Goal: Task Accomplishment & Management: Complete application form

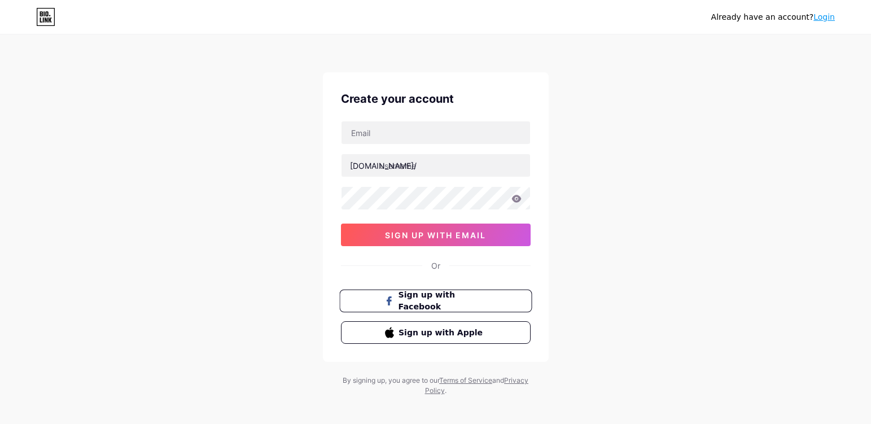
click at [481, 299] on span "Sign up with Facebook" at bounding box center [442, 301] width 89 height 24
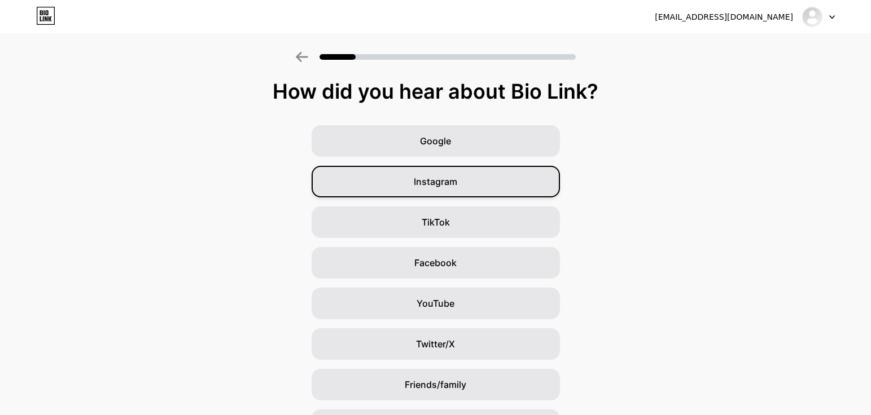
click at [464, 186] on div "Instagram" at bounding box center [435, 182] width 248 height 32
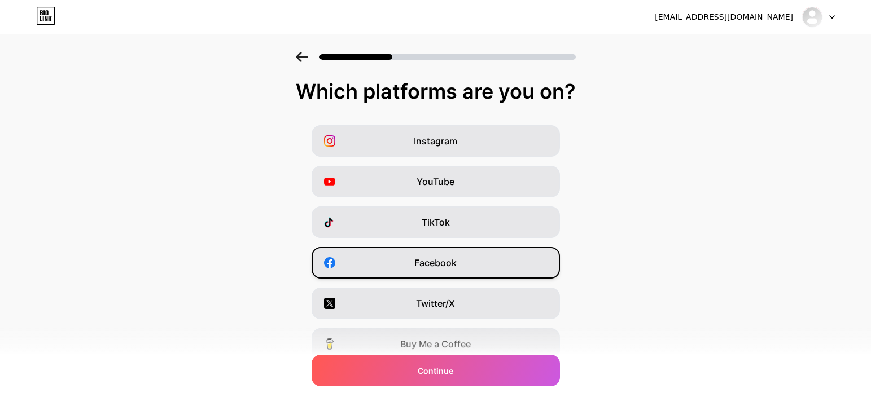
click at [515, 264] on div "Facebook" at bounding box center [435, 263] width 248 height 32
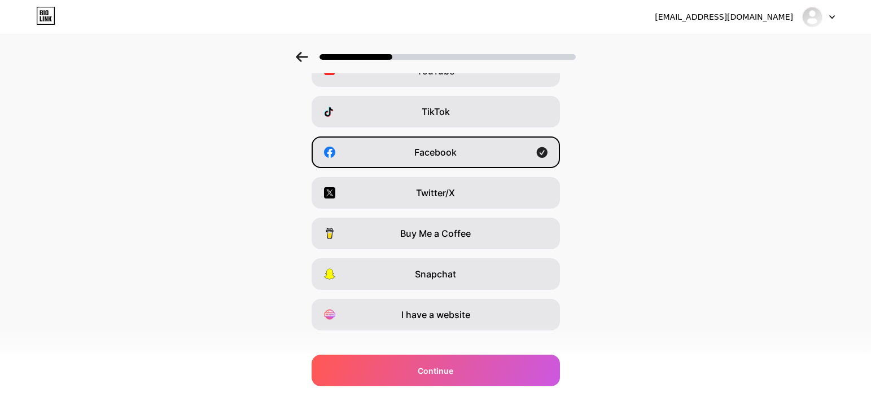
scroll to position [128, 0]
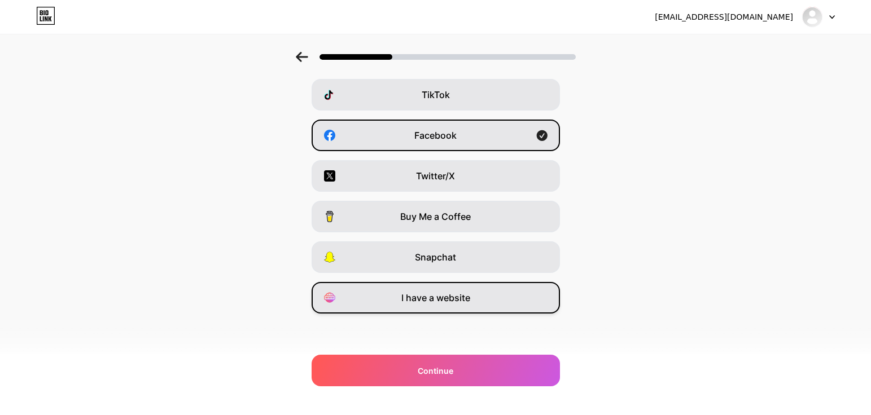
click at [504, 299] on div "I have a website" at bounding box center [435, 298] width 248 height 32
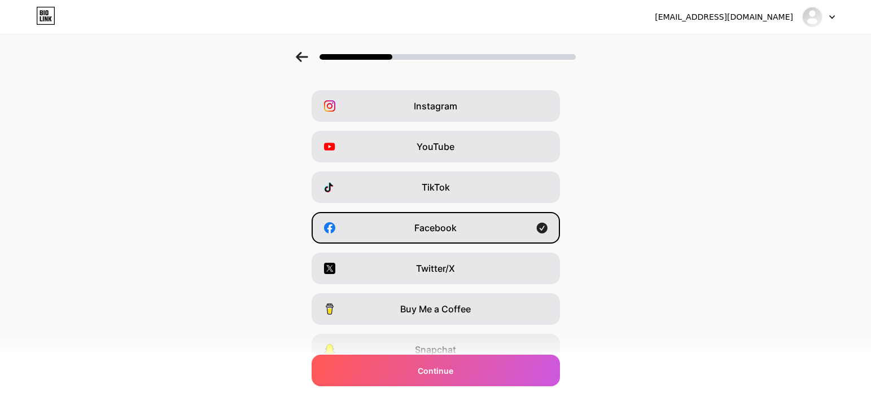
scroll to position [15, 0]
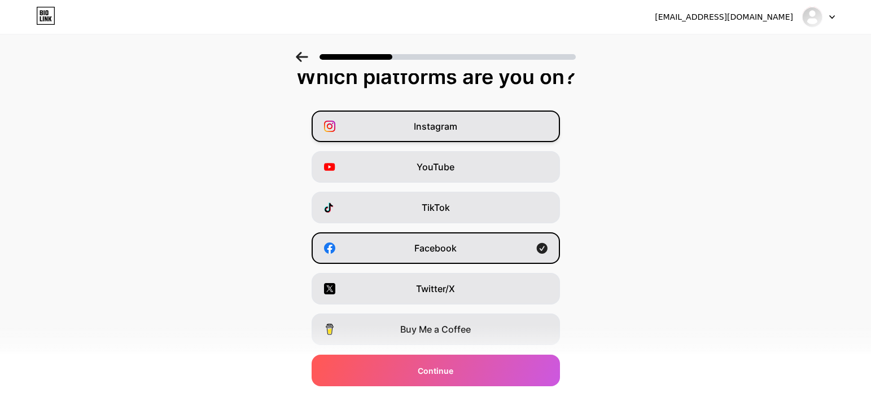
click at [512, 131] on div "Instagram" at bounding box center [435, 127] width 248 height 32
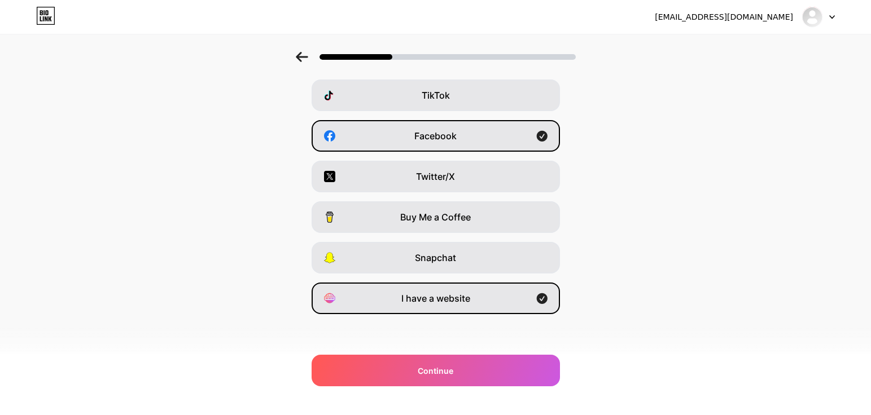
scroll to position [128, 0]
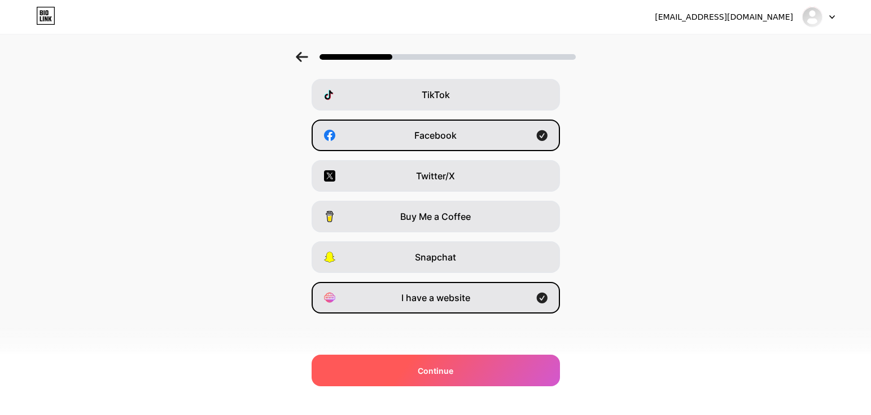
click at [498, 367] on div "Continue" at bounding box center [435, 371] width 248 height 32
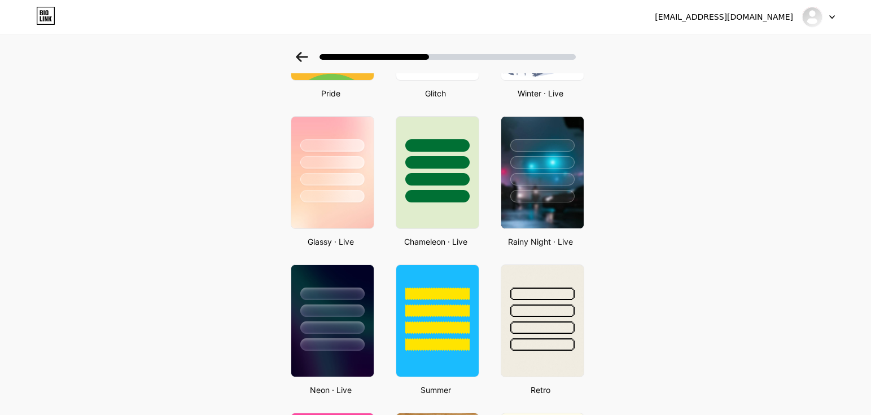
scroll to position [308, 0]
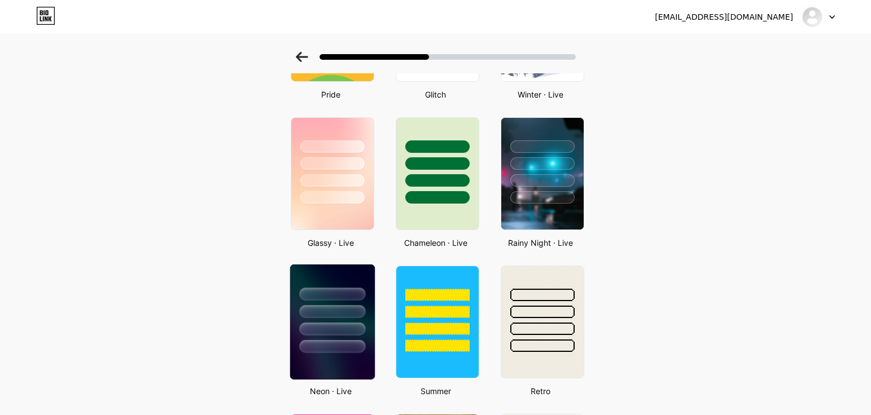
click at [328, 293] on div at bounding box center [332, 294] width 66 height 13
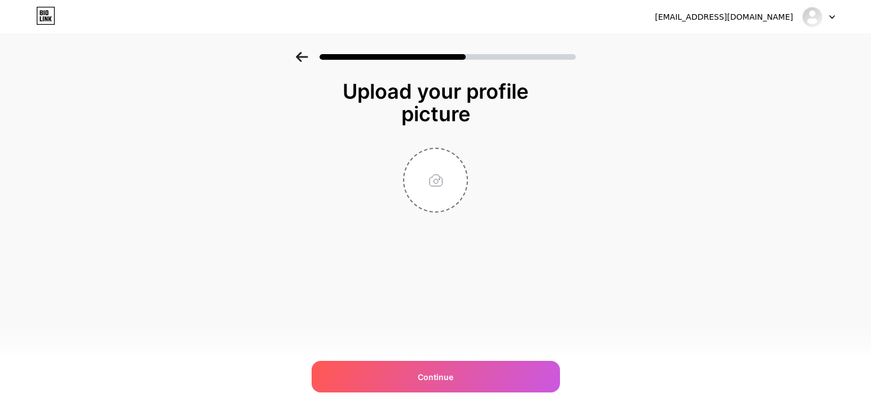
scroll to position [0, 0]
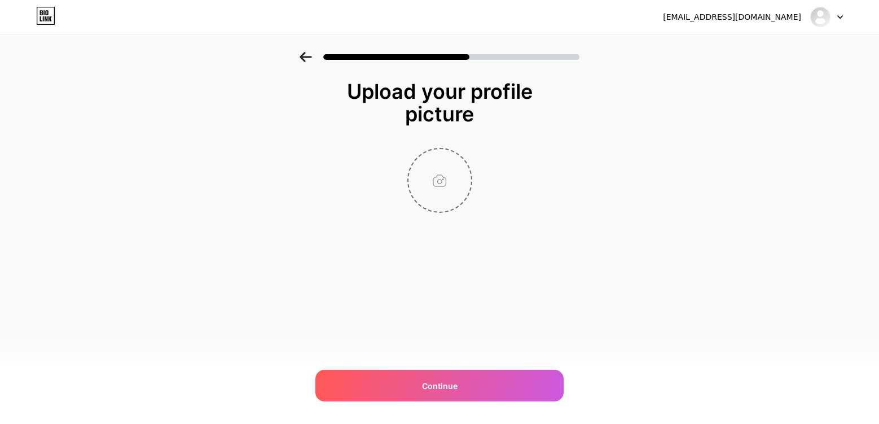
click at [451, 181] on input "file" at bounding box center [440, 180] width 63 height 63
type input "C:\fakepath\logo-ifs-site033x-768x290-removebg-preview.png"
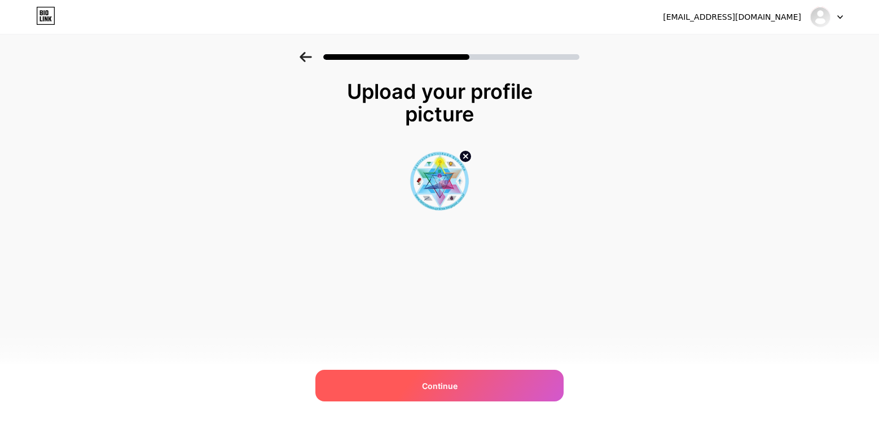
click at [427, 397] on div "Continue" at bounding box center [439, 386] width 248 height 32
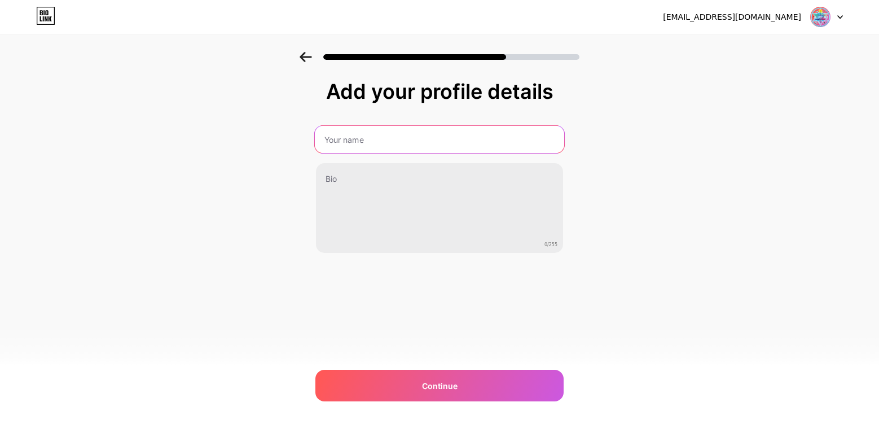
click at [423, 144] on input "text" at bounding box center [439, 139] width 249 height 27
type input "IFS"
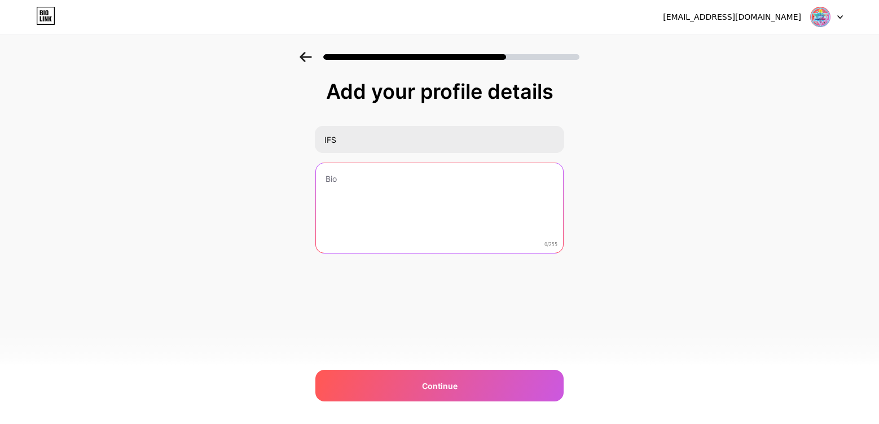
click at [406, 186] on textarea at bounding box center [439, 208] width 247 height 91
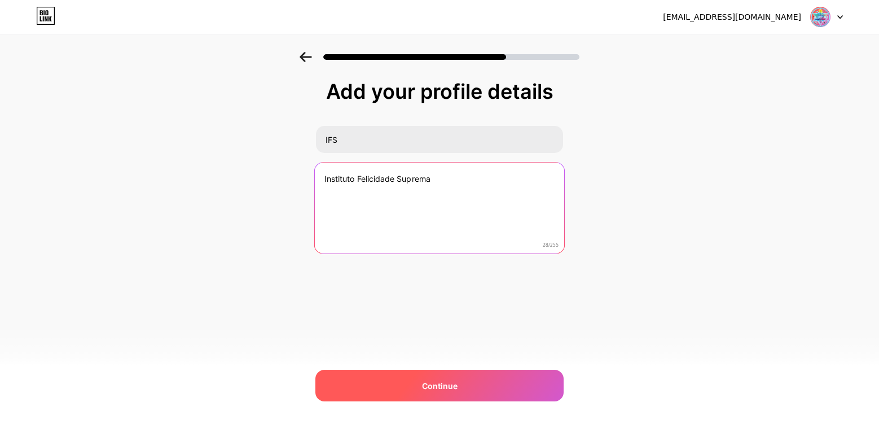
type textarea "Instituto Felicidade Suprema"
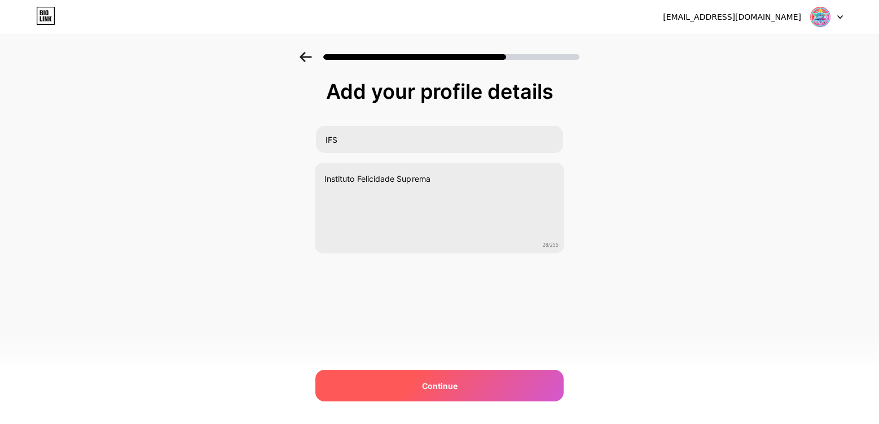
click at [479, 388] on div "Continue" at bounding box center [439, 386] width 248 height 32
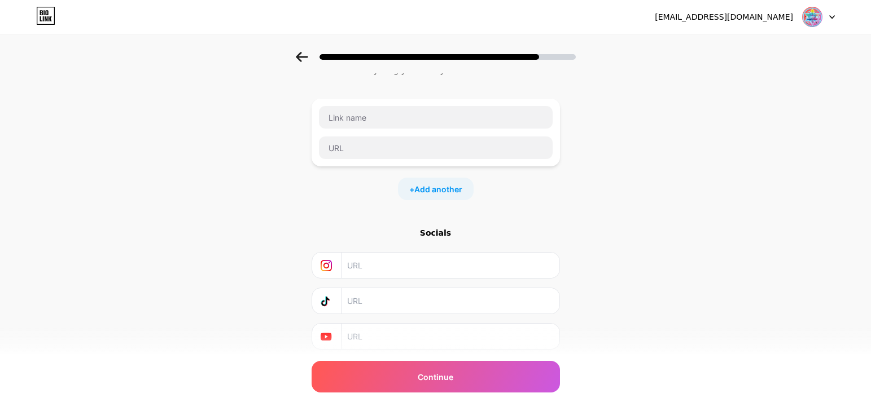
scroll to position [22, 0]
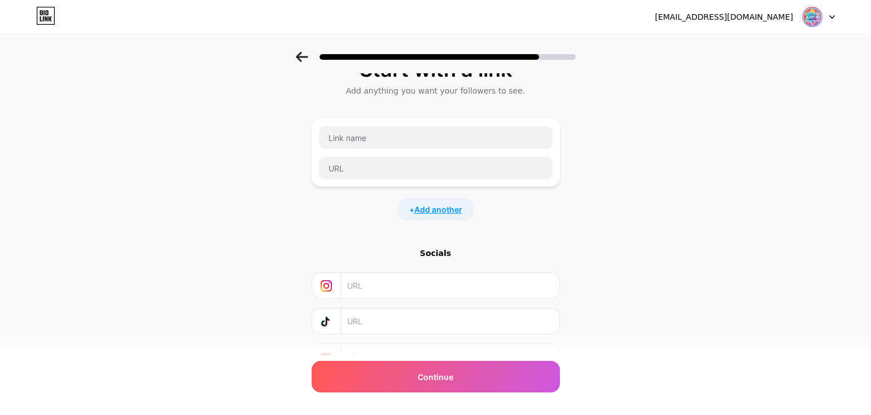
click at [438, 212] on span "Add another" at bounding box center [438, 210] width 48 height 12
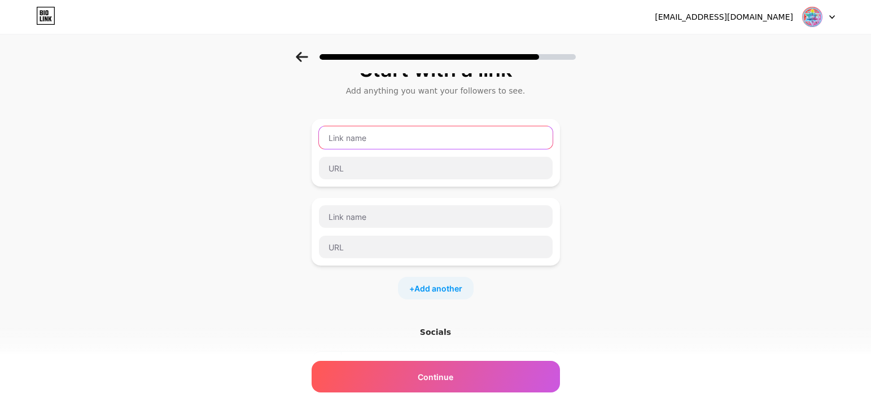
click at [379, 135] on input "text" at bounding box center [436, 137] width 234 height 23
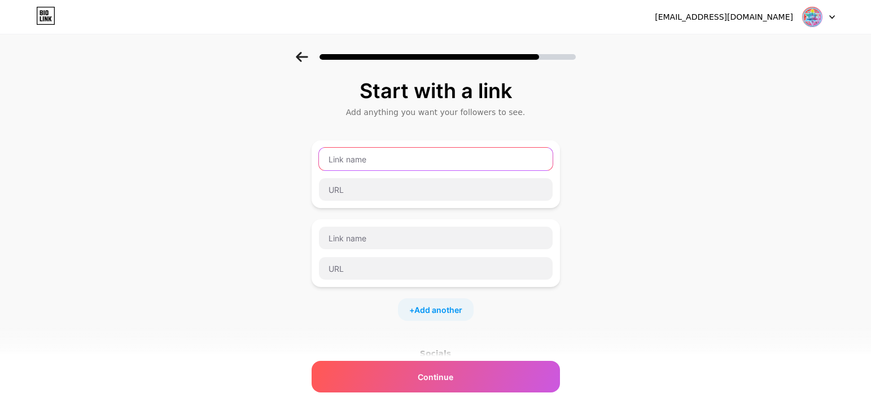
scroll to position [0, 0]
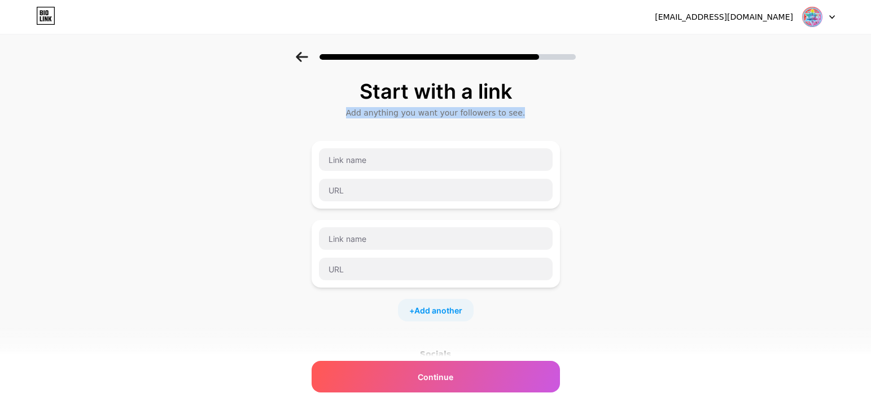
drag, startPoint x: 529, startPoint y: 109, endPoint x: 332, endPoint y: 115, distance: 197.0
click at [332, 115] on div "Add anything you want your followers to see." at bounding box center [435, 112] width 237 height 11
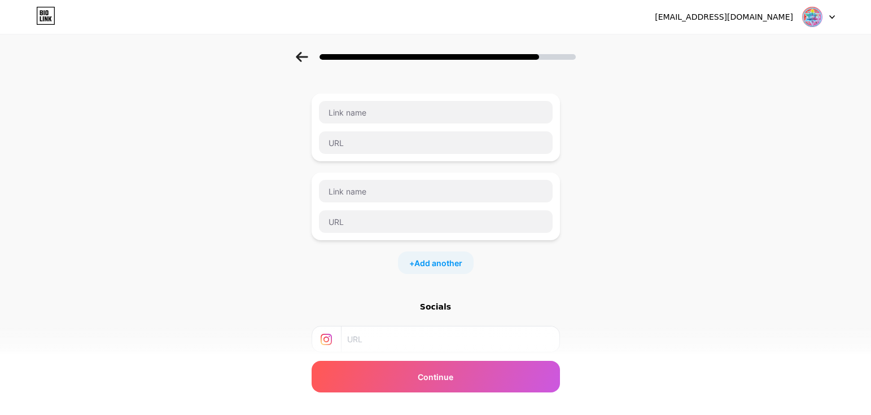
scroll to position [45, 0]
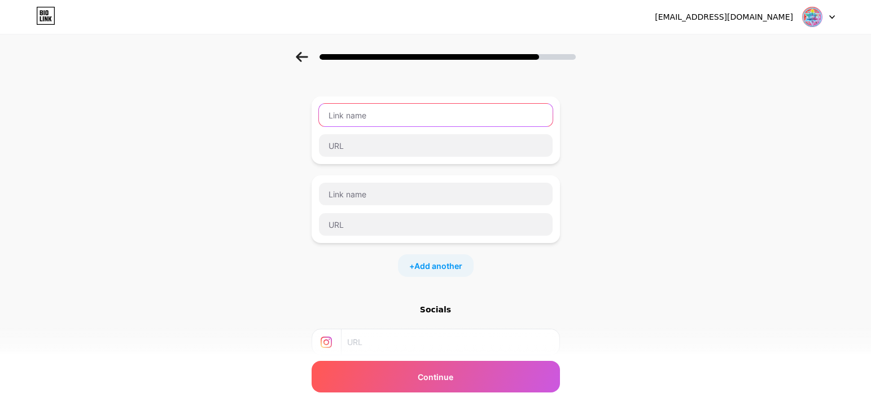
click at [372, 113] on input "text" at bounding box center [436, 115] width 234 height 23
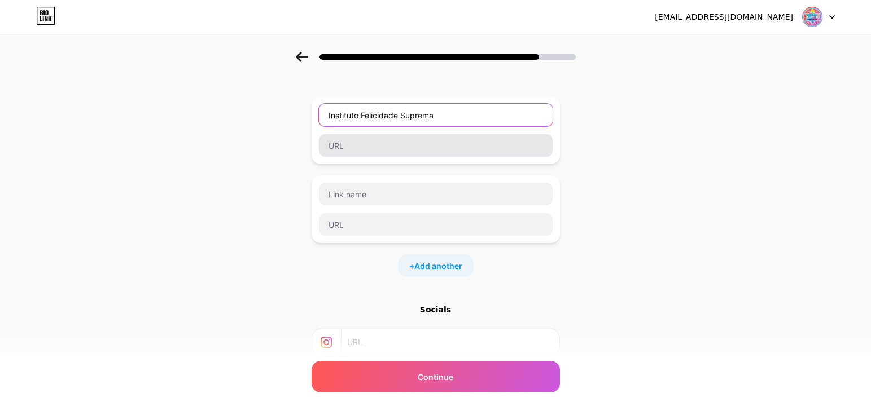
type input "Instituto Felicidade Suprema"
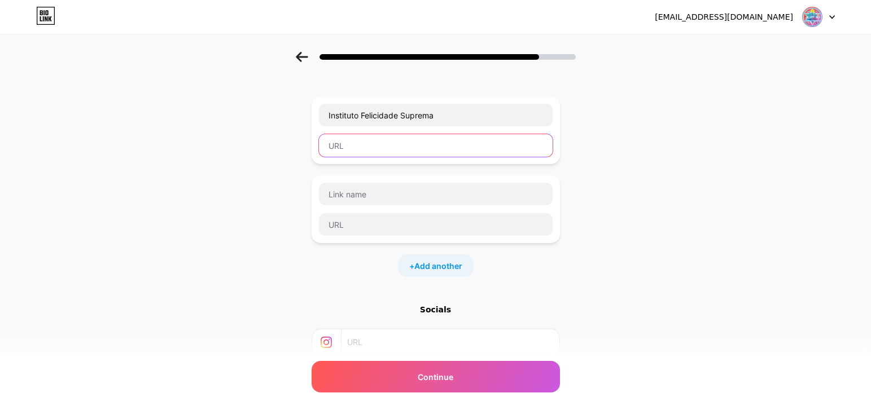
click at [387, 150] on input "text" at bounding box center [436, 145] width 234 height 23
paste input "[URL][DOMAIN_NAME]"
type input "[URL][DOMAIN_NAME]"
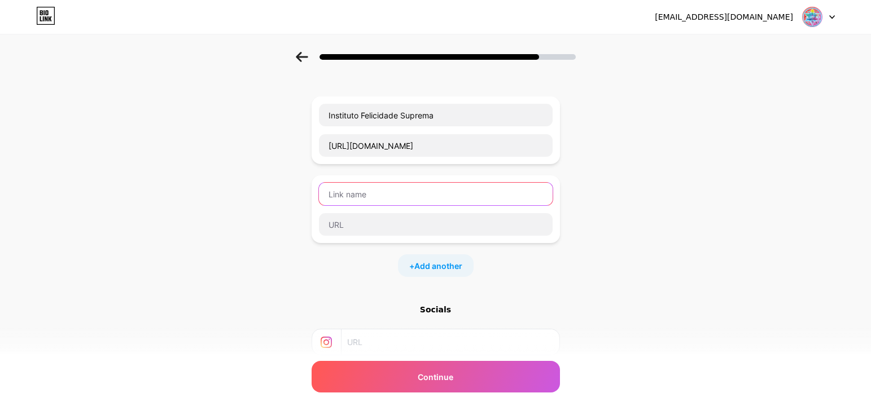
click at [419, 201] on input "text" at bounding box center [436, 194] width 234 height 23
type input "Whats"
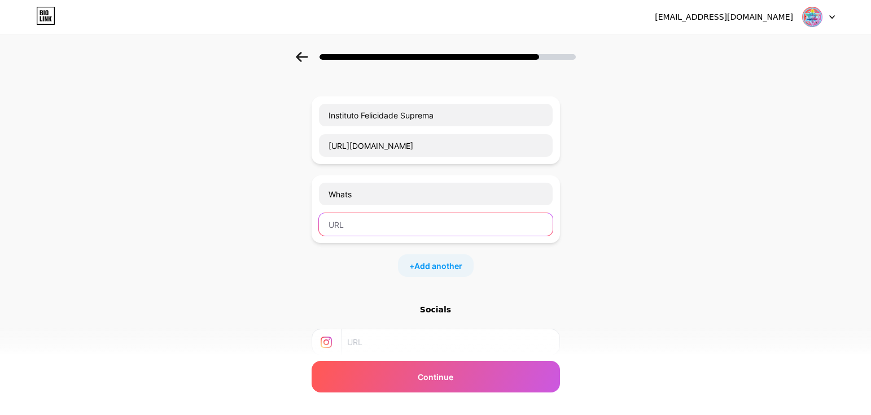
click at [416, 227] on input "text" at bounding box center [436, 224] width 234 height 23
paste input "[PHONE_NUMBER]"
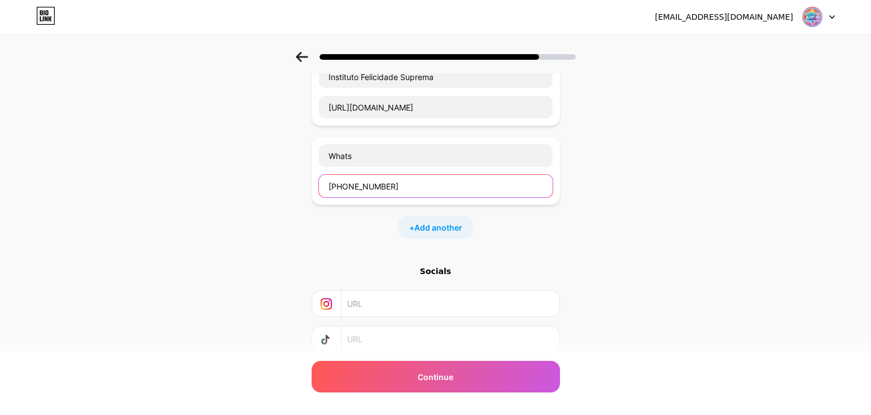
scroll to position [157, 0]
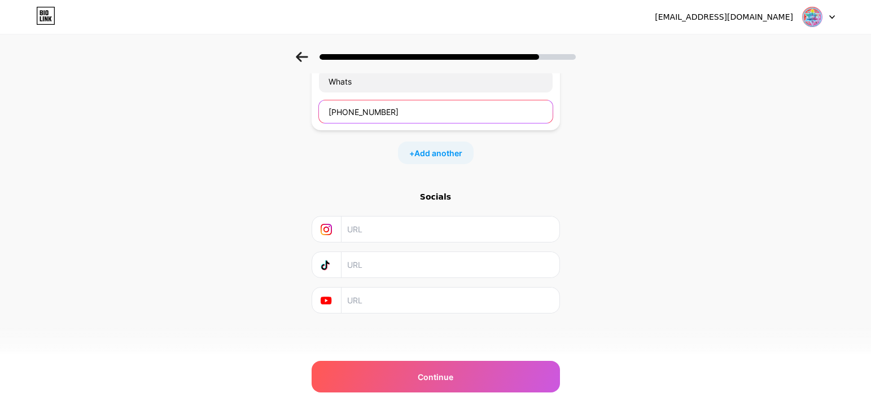
type input "[PHONE_NUMBER]"
click at [829, 86] on div "Start with a link Add anything you want your followers to see. Instituto Felici…" at bounding box center [435, 132] width 871 height 476
paste input "[URL][DOMAIN_NAME]"
type input "[URL][DOMAIN_NAME]"
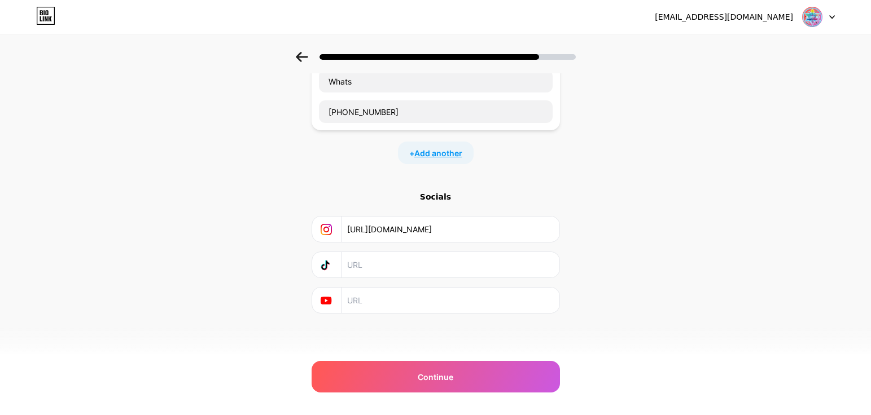
click at [444, 153] on span "Add another" at bounding box center [438, 153] width 48 height 12
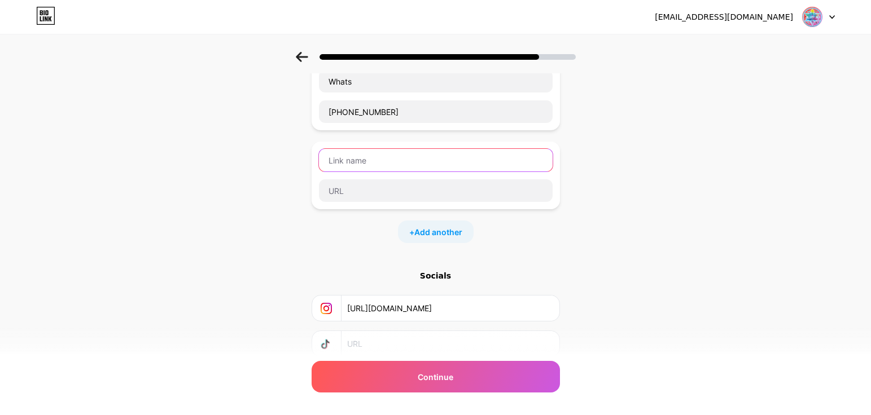
click at [412, 160] on input "text" at bounding box center [436, 160] width 234 height 23
type input "Facebook"
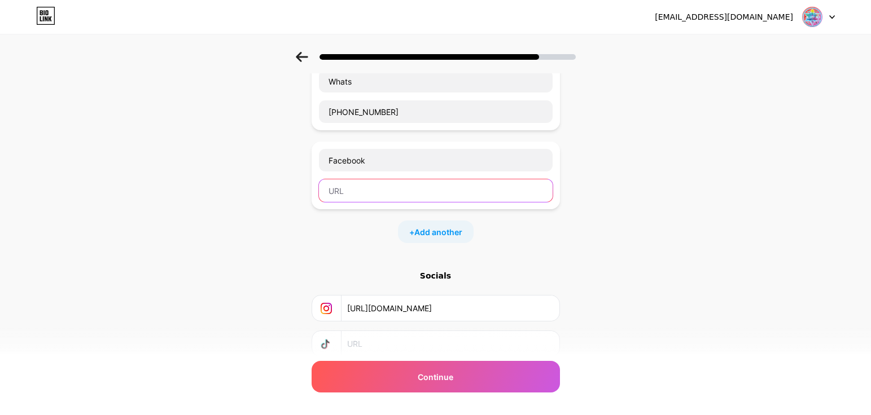
click at [422, 199] on input "text" at bounding box center [436, 190] width 234 height 23
paste input "[URL][DOMAIN_NAME]"
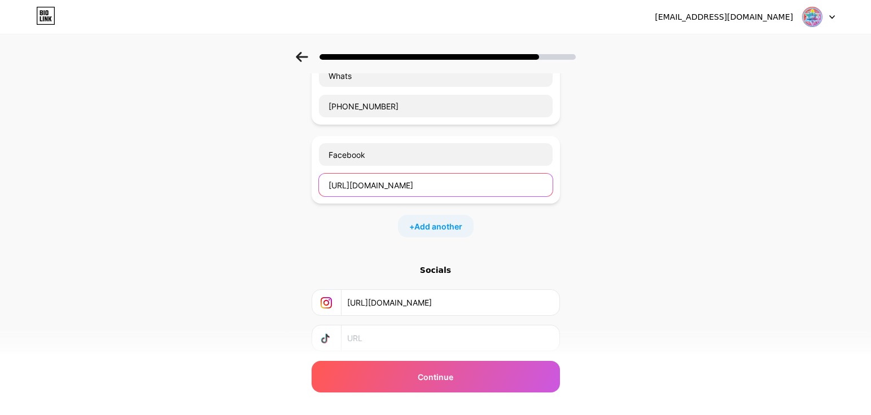
scroll to position [236, 0]
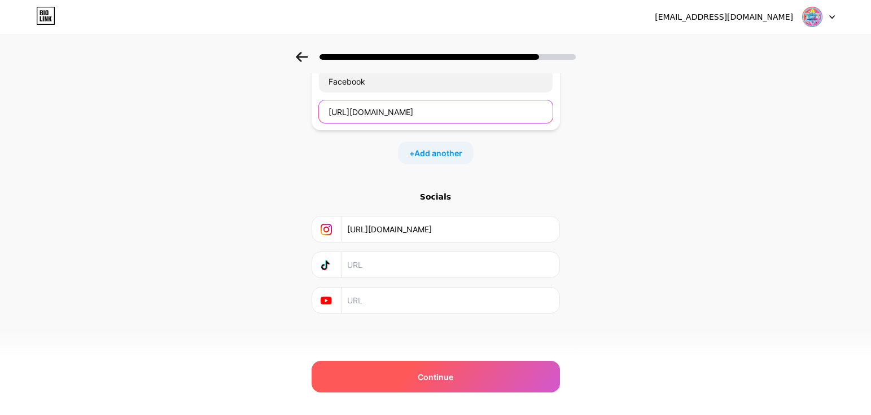
type input "[URL][DOMAIN_NAME]"
click at [482, 380] on div "Continue" at bounding box center [435, 377] width 248 height 32
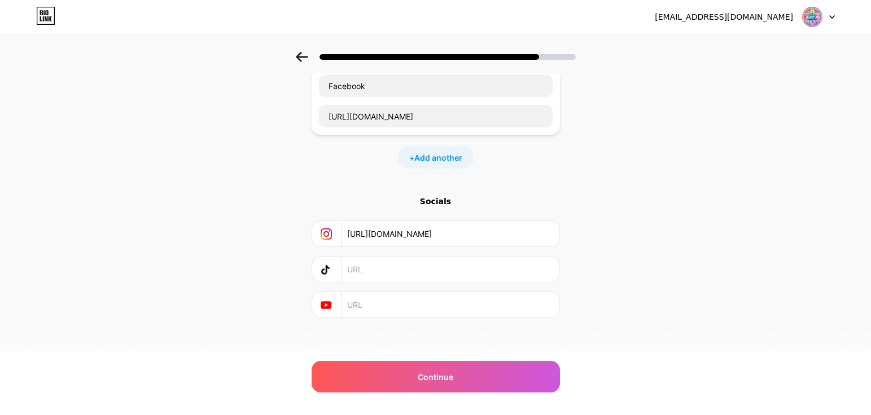
scroll to position [256, 0]
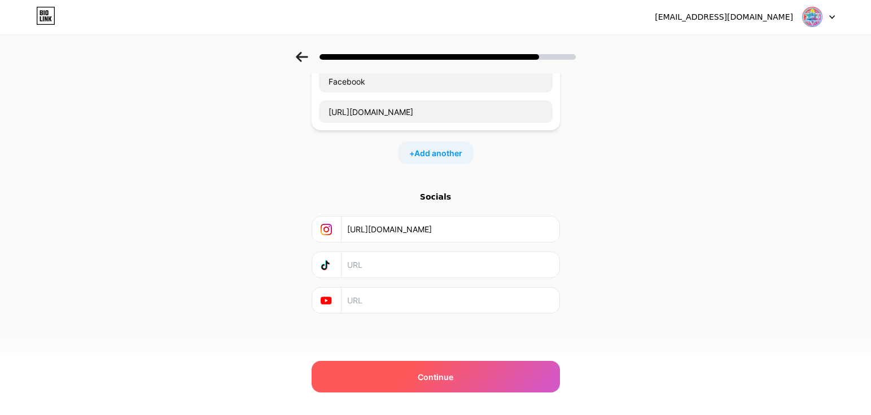
click at [452, 371] on span "Continue" at bounding box center [436, 377] width 36 height 12
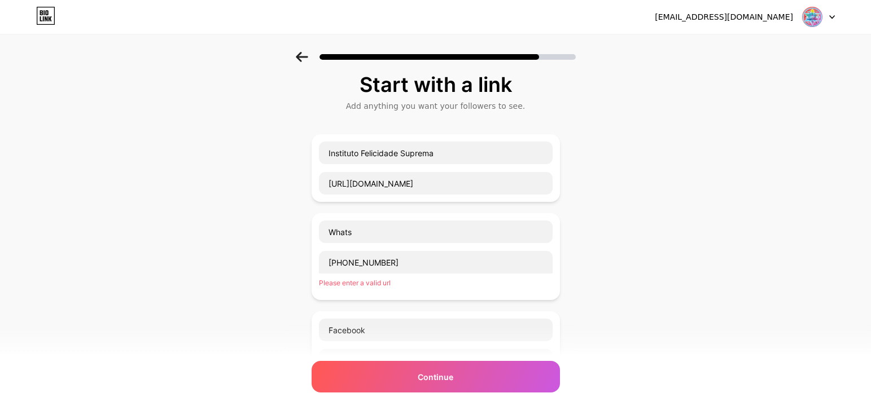
scroll to position [0, 0]
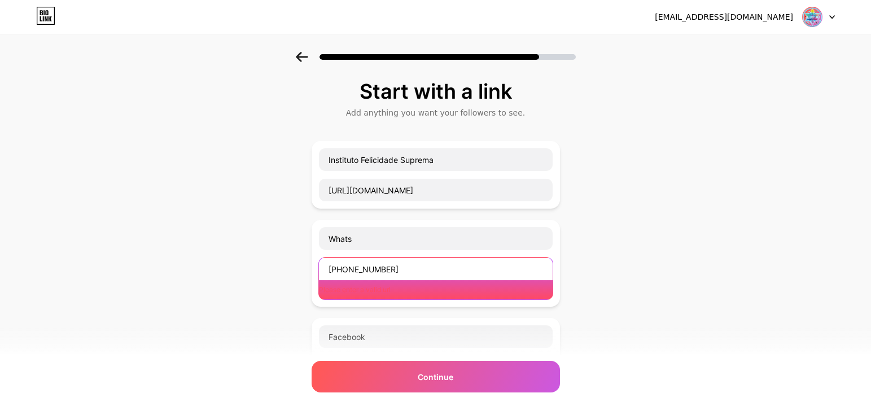
click at [333, 267] on input "[PHONE_NUMBER]" at bounding box center [436, 269] width 234 height 23
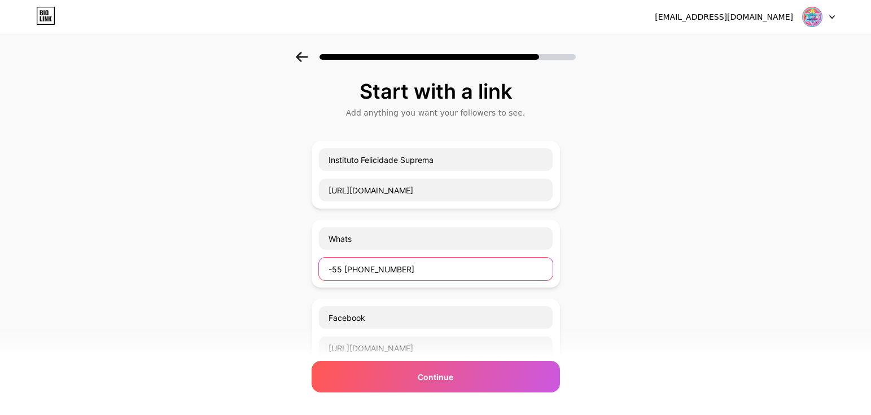
click at [335, 267] on input "-55 [PHONE_NUMBER]" at bounding box center [436, 269] width 234 height 23
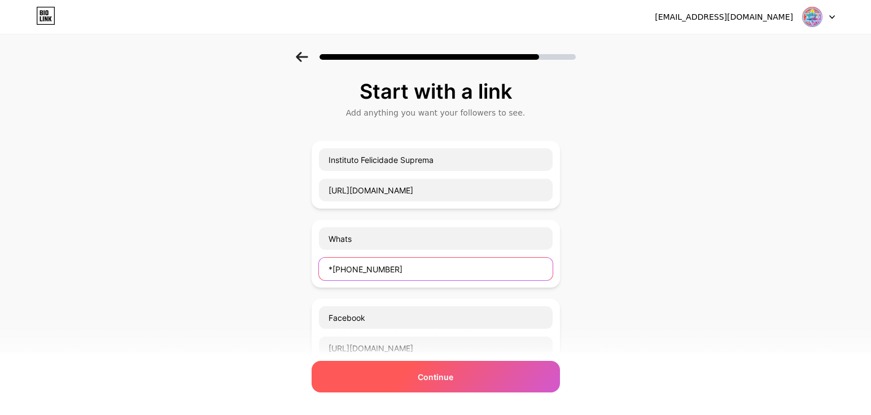
type input "*[PHONE_NUMBER]"
click at [413, 372] on div "Continue" at bounding box center [435, 377] width 248 height 32
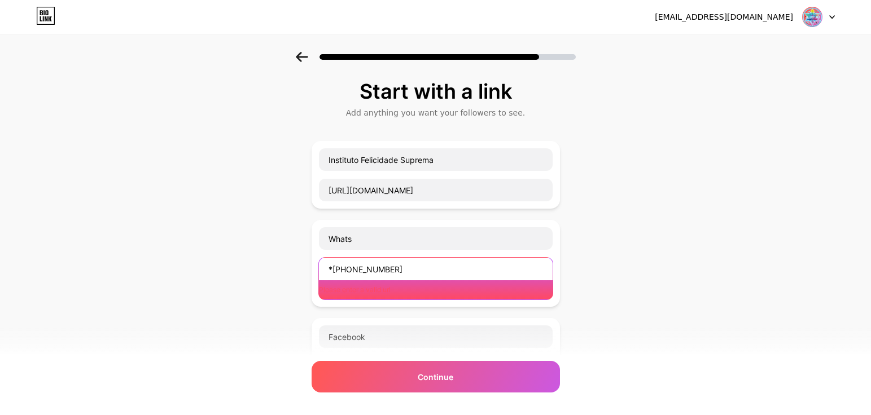
drag, startPoint x: 463, startPoint y: 267, endPoint x: 217, endPoint y: 265, distance: 246.0
click at [217, 265] on div "Start with a link Add anything you want your followers to see. Instituto Felici…" at bounding box center [435, 339] width 871 height 574
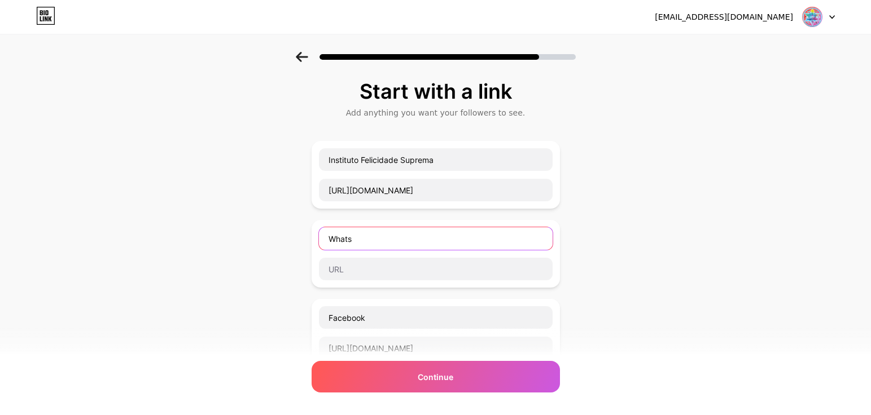
drag, startPoint x: 274, startPoint y: 235, endPoint x: 265, endPoint y: 235, distance: 9.0
click at [265, 235] on div "Start with a link Add anything you want your followers to see. Instituto Felici…" at bounding box center [435, 329] width 871 height 555
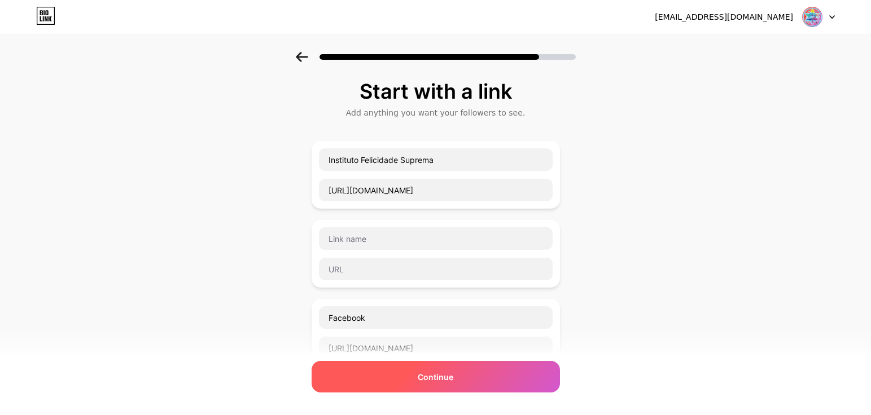
click at [462, 371] on div "Continue" at bounding box center [435, 377] width 248 height 32
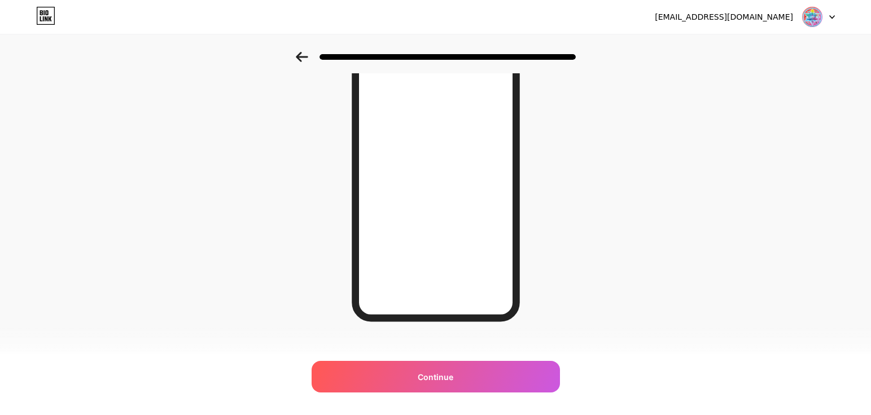
scroll to position [152, 0]
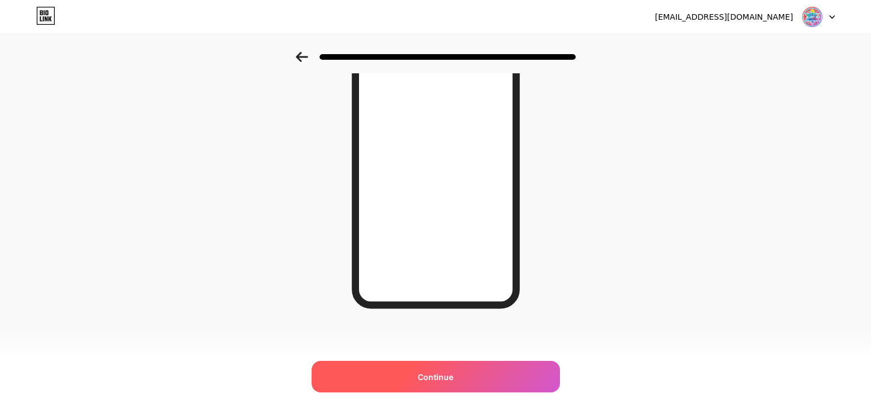
click at [423, 373] on span "Continue" at bounding box center [436, 377] width 36 height 12
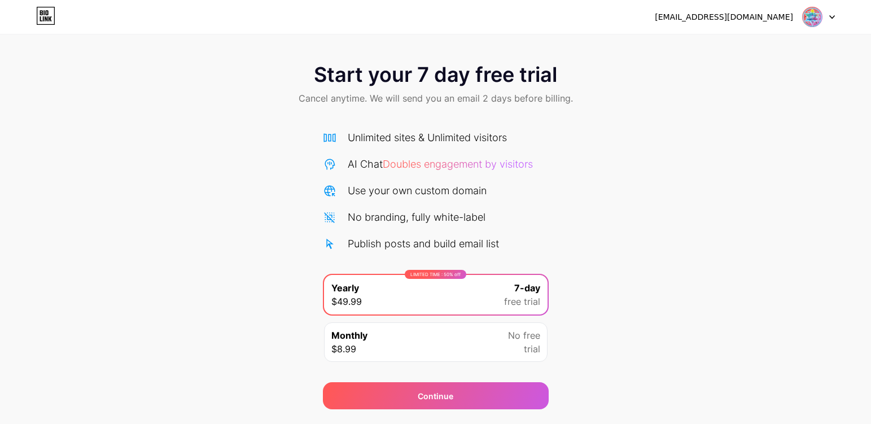
click at [826, 17] on div at bounding box center [818, 17] width 33 height 20
click at [778, 19] on div "will.aper@gmail.com" at bounding box center [724, 17] width 138 height 12
click at [47, 19] on icon at bounding box center [46, 18] width 3 height 5
click at [762, 19] on div "[EMAIL_ADDRESS][DOMAIN_NAME]" at bounding box center [724, 17] width 138 height 12
click at [812, 16] on img at bounding box center [811, 16] width 21 height 21
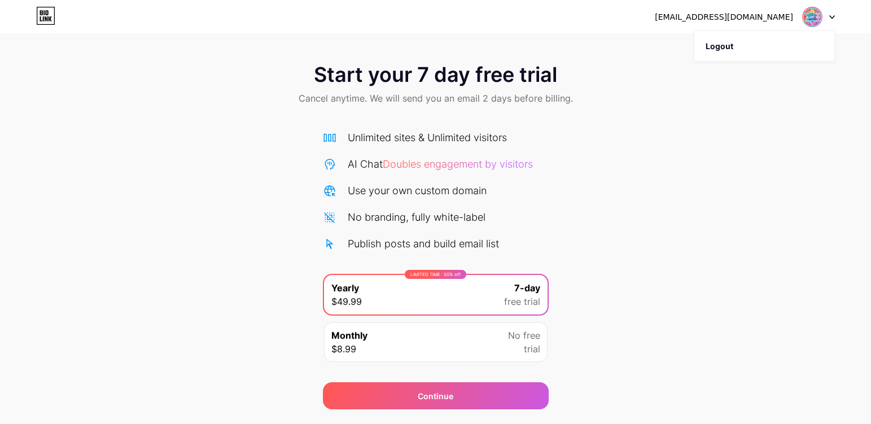
click at [829, 17] on icon at bounding box center [832, 17] width 6 height 4
click at [831, 16] on icon at bounding box center [832, 17] width 5 height 3
